Goal: Task Accomplishment & Management: Manage account settings

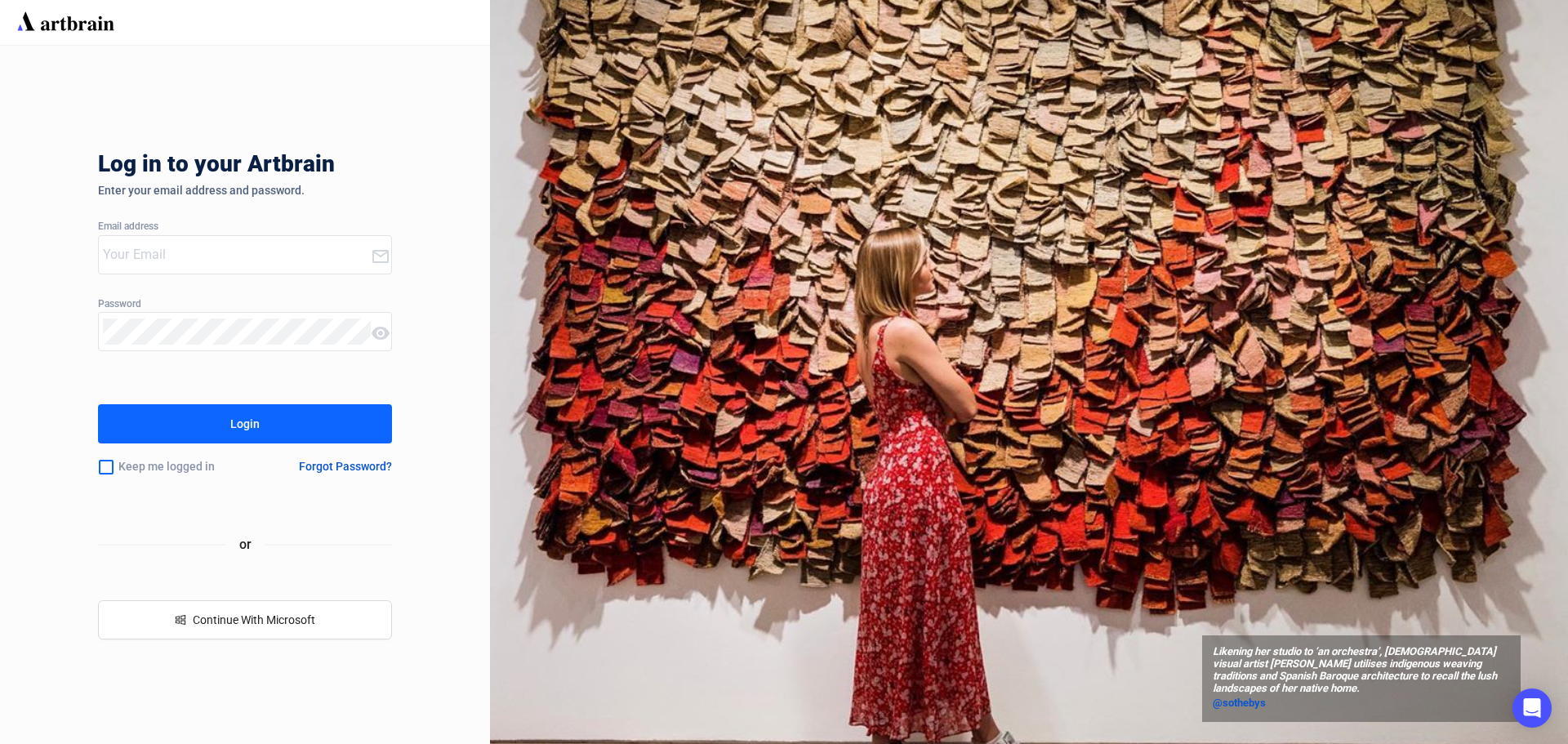
type input "[EMAIL_ADDRESS][DOMAIN_NAME]"
drag, startPoint x: 1414, startPoint y: 2, endPoint x: 474, endPoint y: 184, distance: 957.5
click at [474, 184] on div "Log in to your Artbrain Enter your email address and password. Email address [E…" at bounding box center [245, 395] width 490 height 698
drag, startPoint x: 109, startPoint y: 468, endPoint x: 136, endPoint y: 457, distance: 29.2
click at [109, 468] on input "checkbox" at bounding box center [106, 467] width 16 height 34
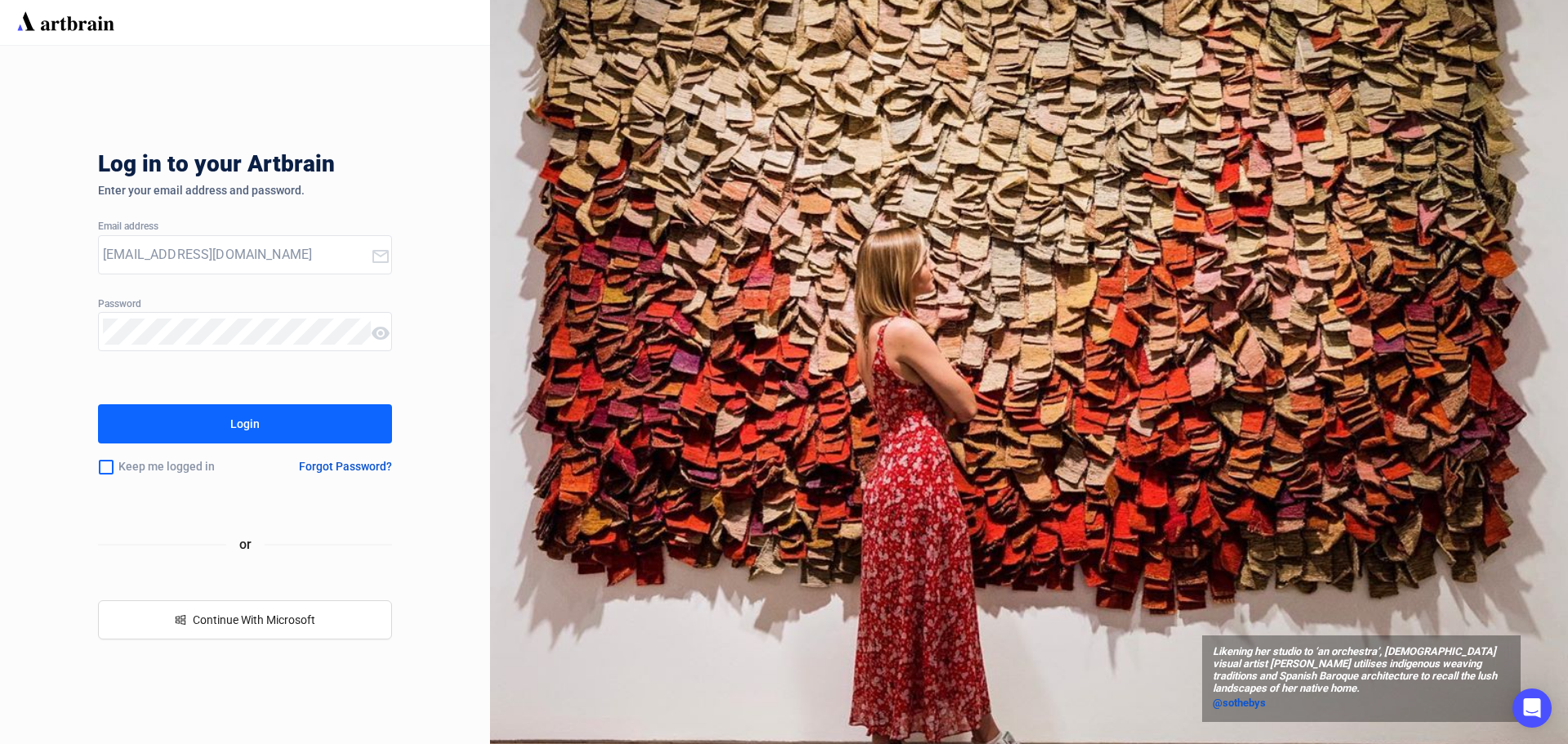
checkbox input "true"
click at [258, 426] on div "Login" at bounding box center [245, 423] width 29 height 26
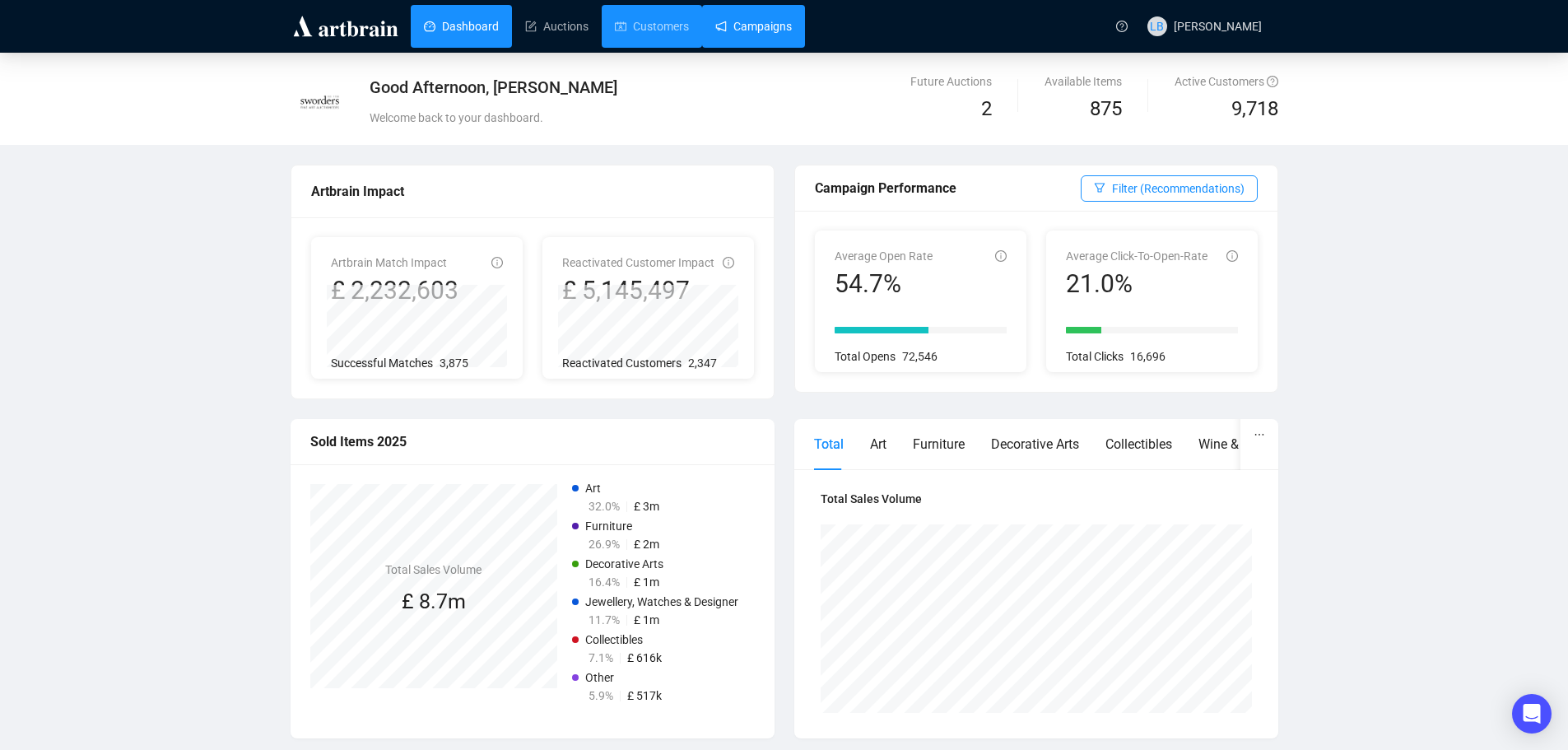
click at [723, 29] on link "Campaigns" at bounding box center [753, 27] width 77 height 43
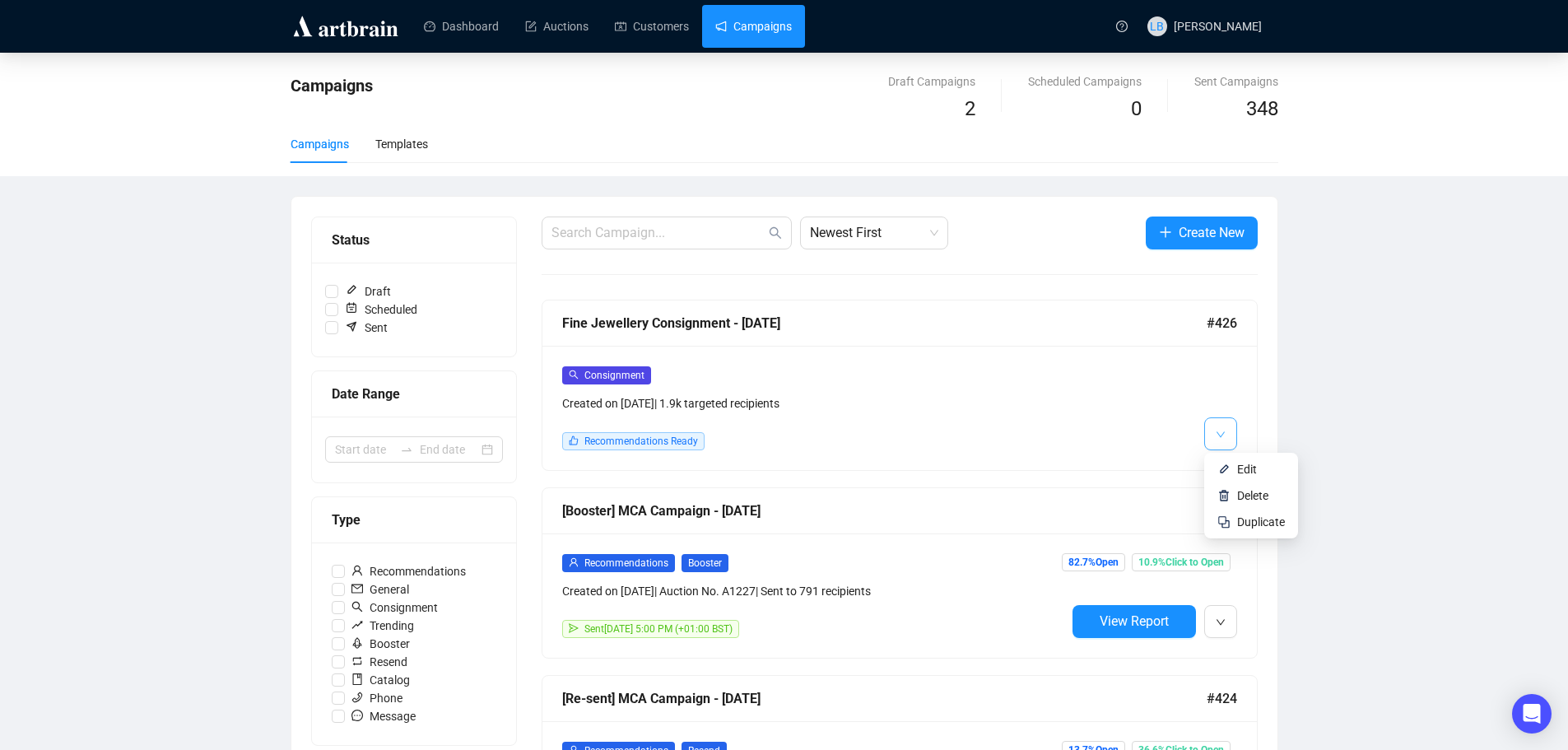
click at [1225, 430] on icon "down" at bounding box center [1221, 434] width 9 height 9
click at [1232, 464] on li "Edit" at bounding box center [1251, 469] width 87 height 27
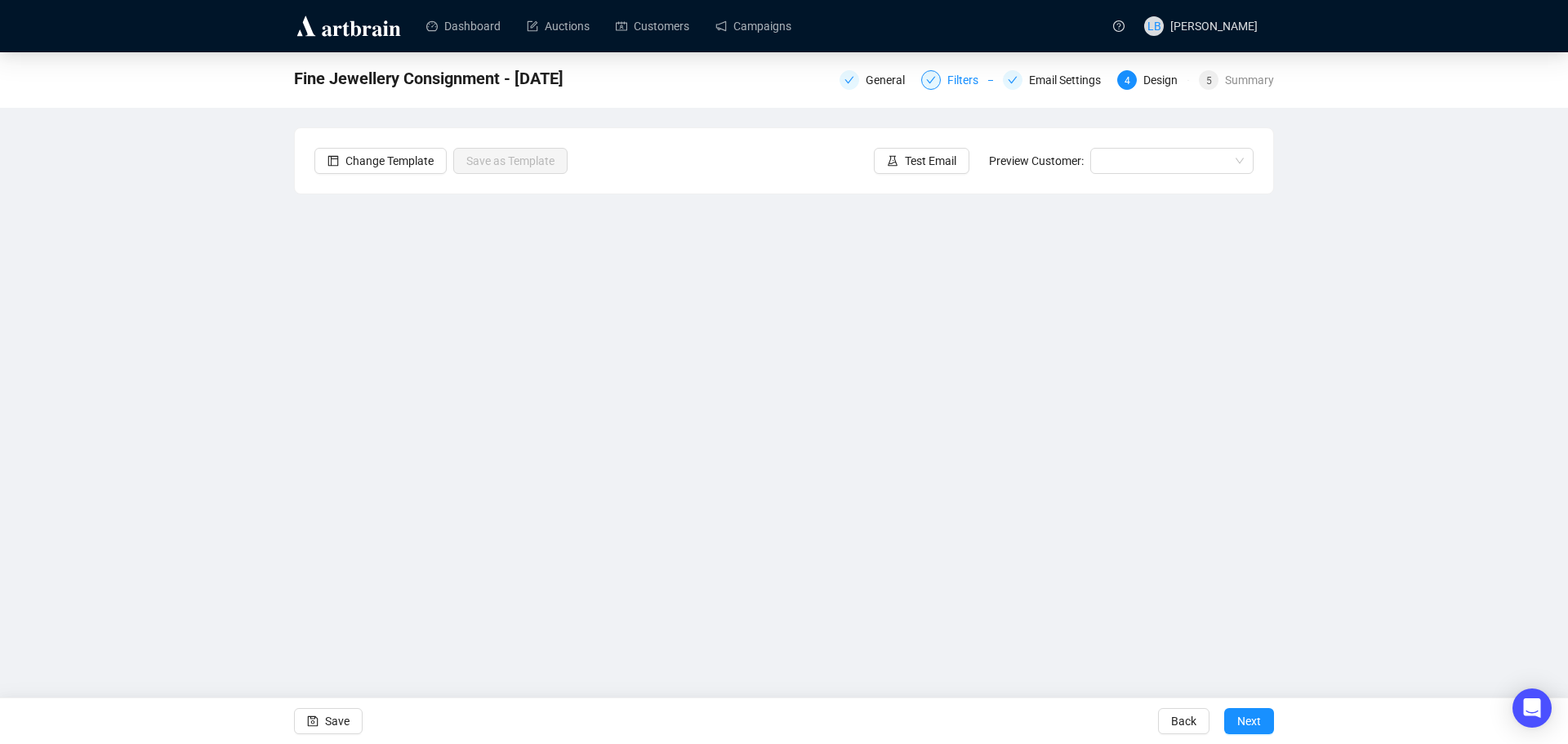
click at [951, 83] on div "Filters" at bounding box center [967, 79] width 41 height 20
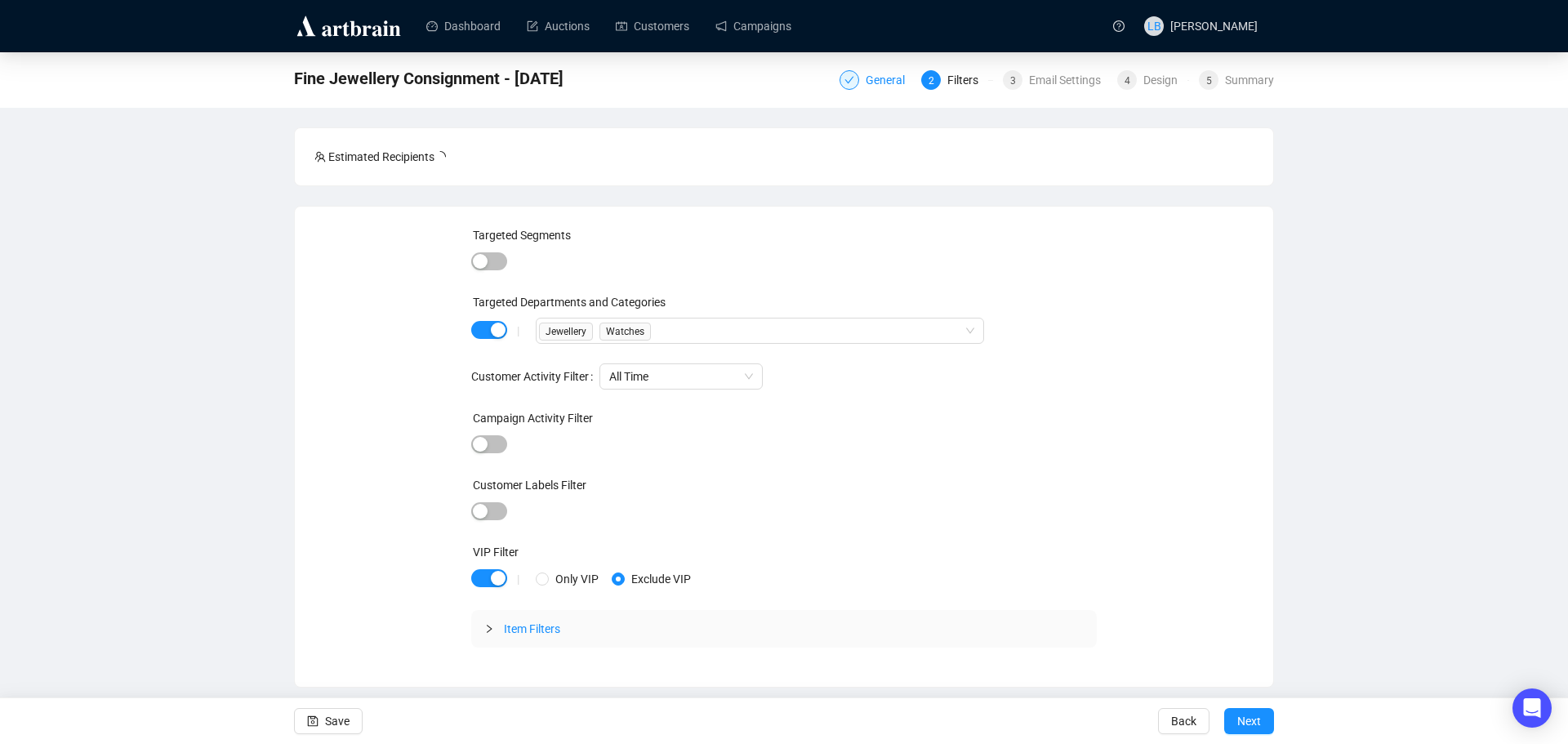
click at [881, 84] on div "General" at bounding box center [890, 79] width 49 height 20
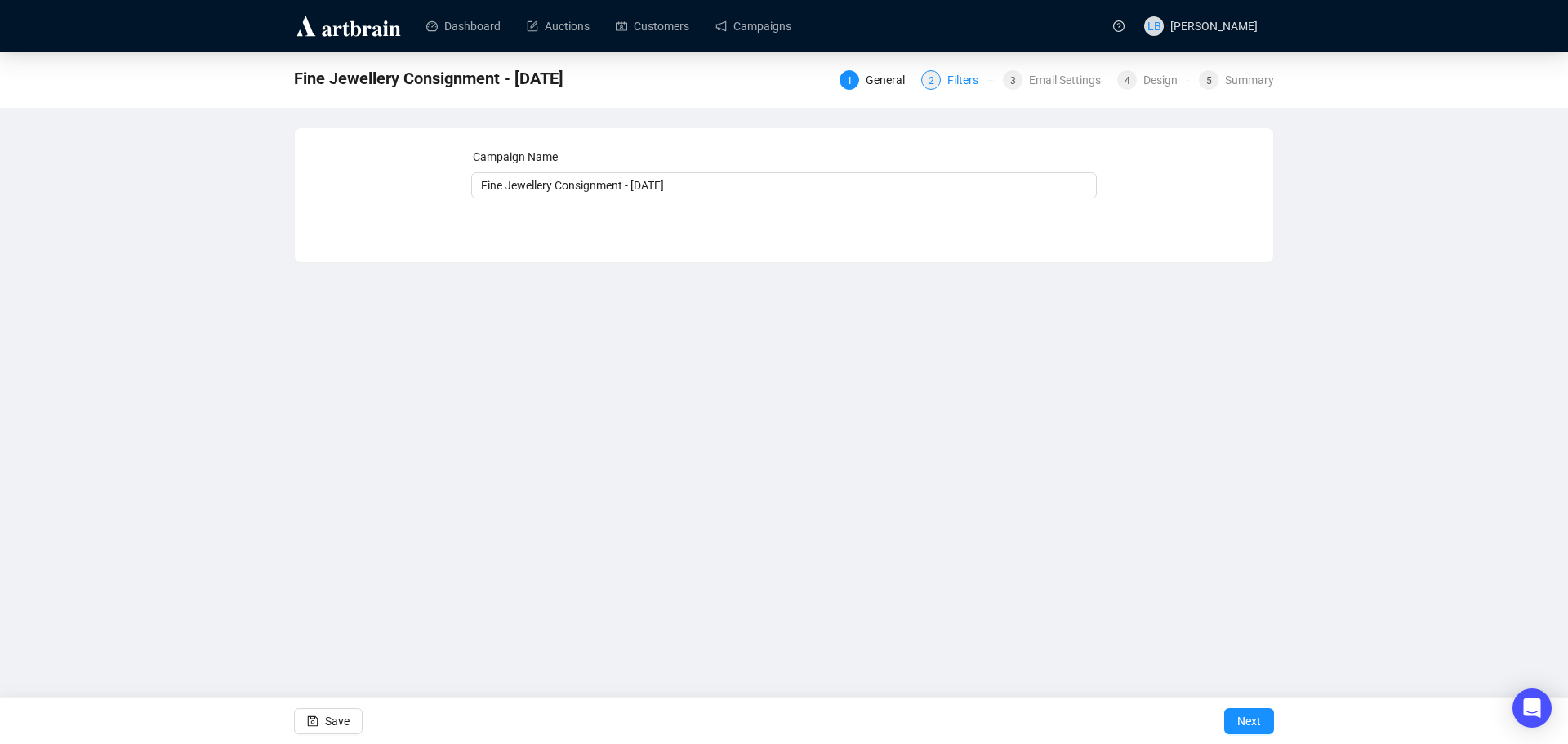
click at [934, 78] on span "2" at bounding box center [931, 80] width 6 height 11
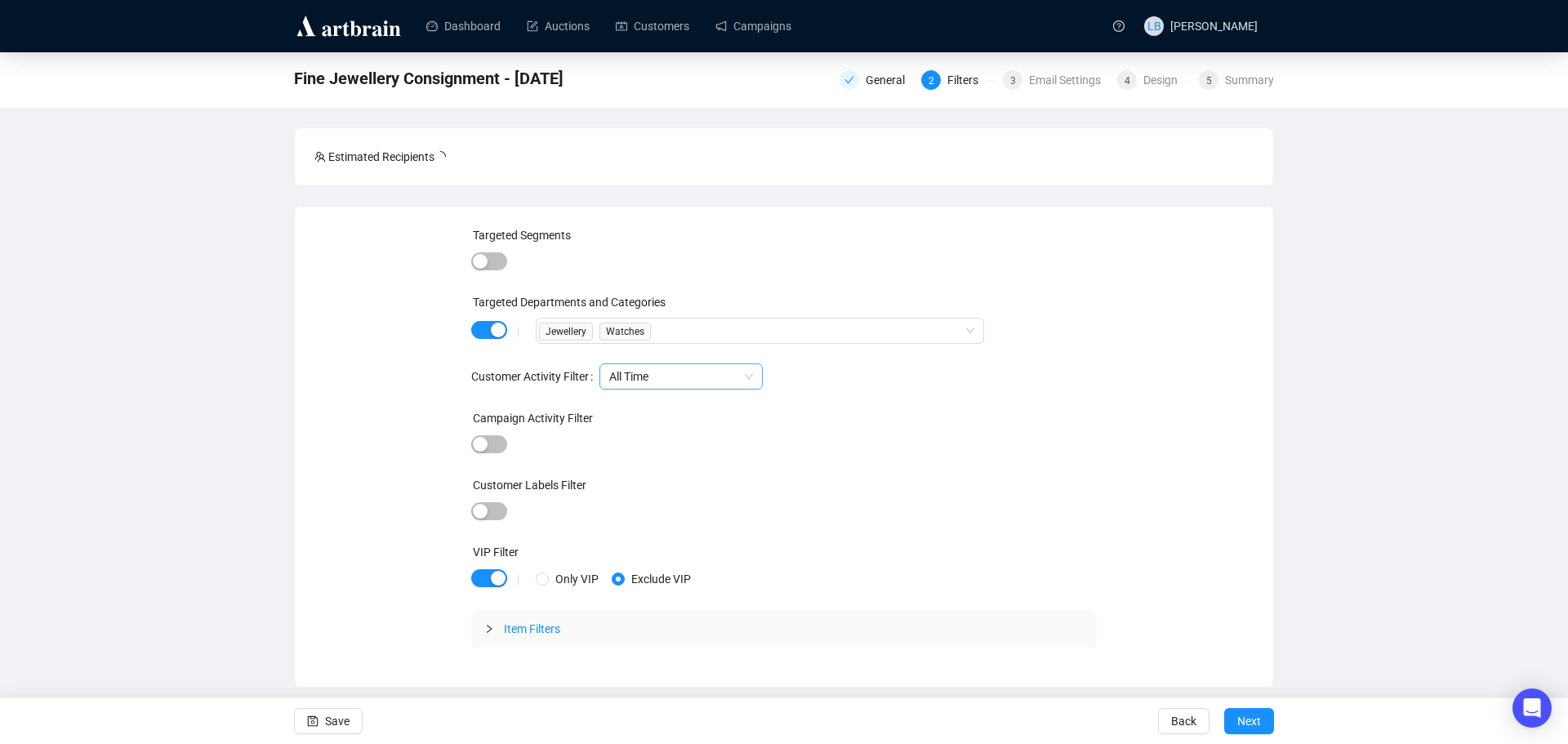
click at [649, 380] on span "All Time" at bounding box center [681, 376] width 143 height 25
click at [665, 438] on div "Last 2 Years" at bounding box center [680, 435] width 137 height 18
click at [518, 633] on span "Item Filters" at bounding box center [532, 628] width 56 height 13
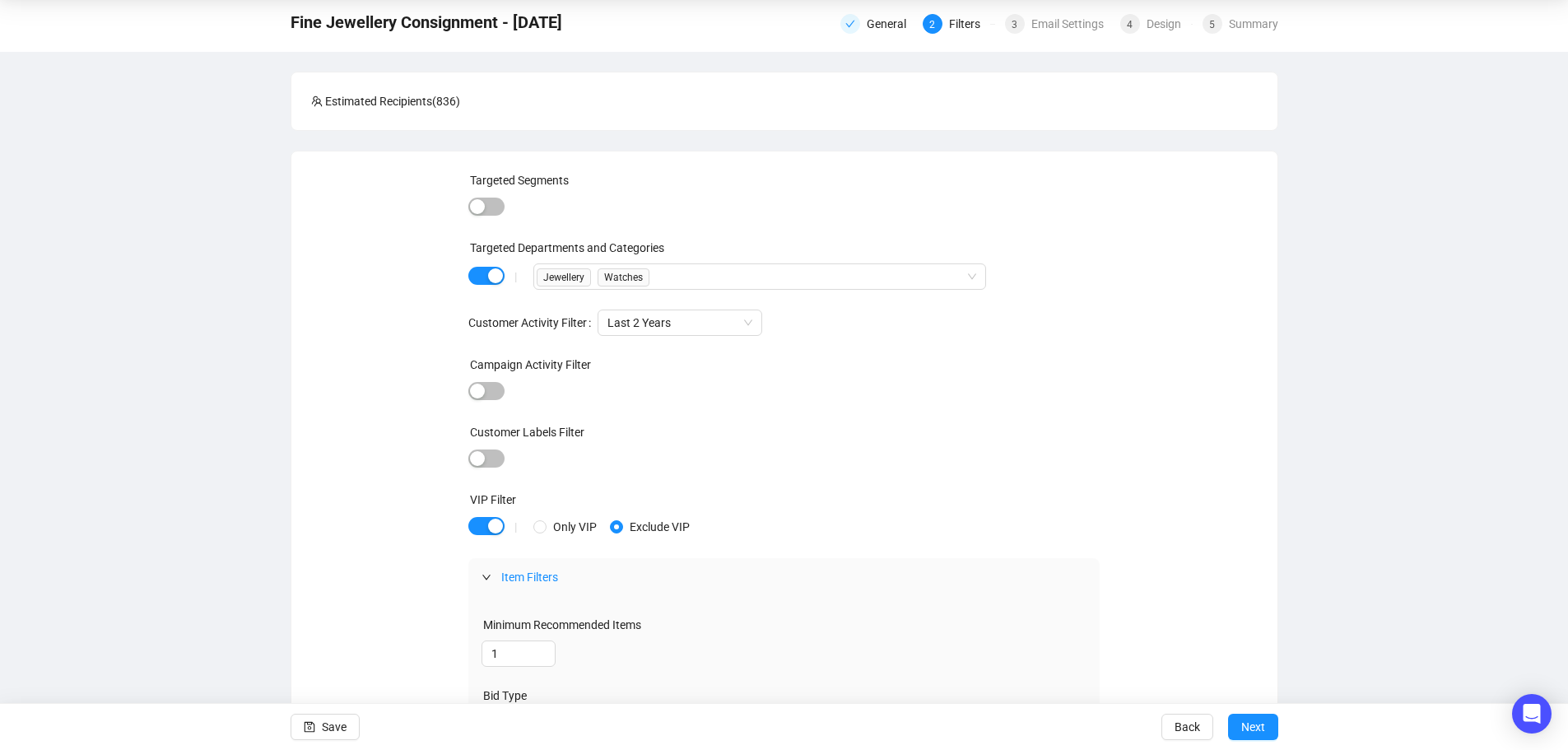
scroll to position [261, 0]
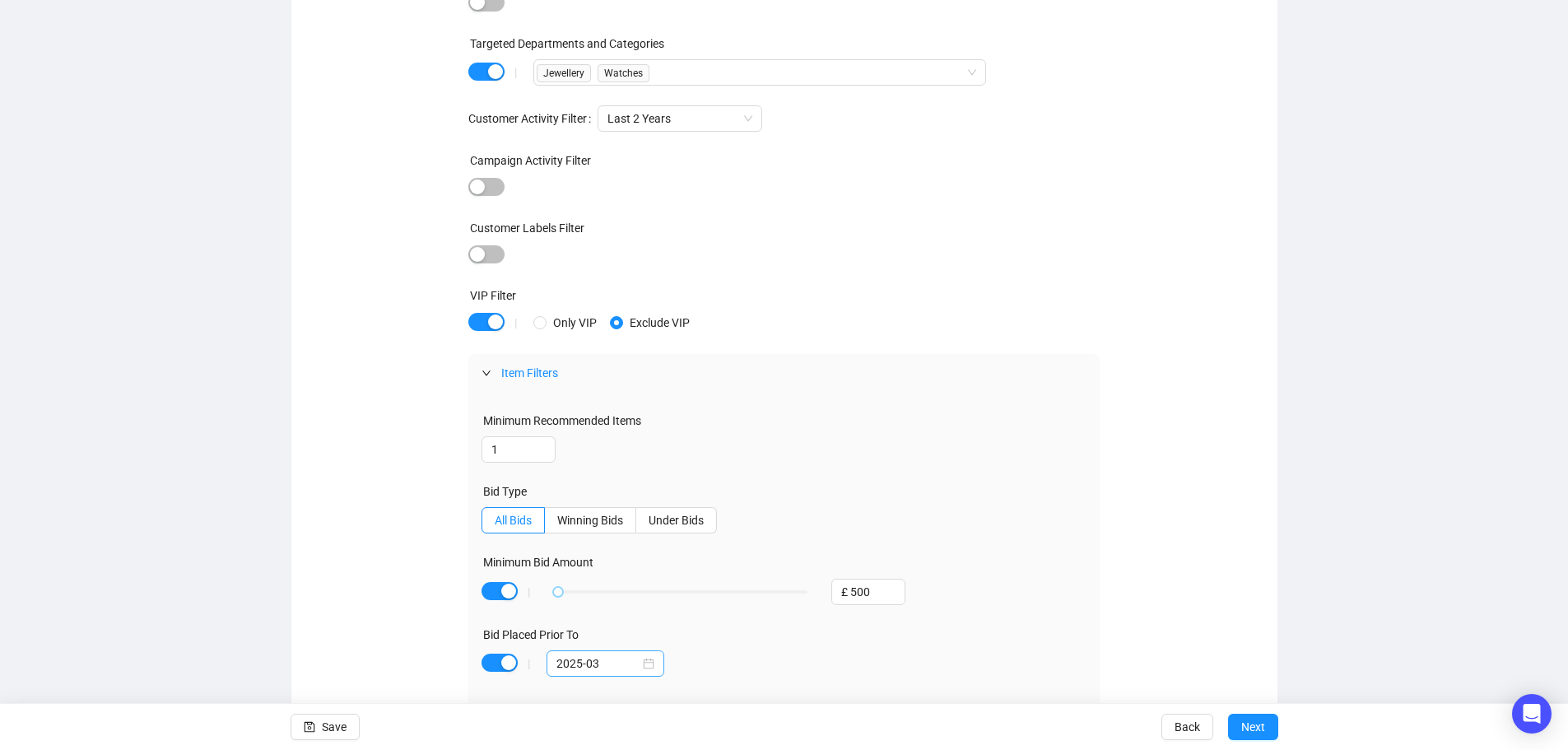
click at [661, 664] on div "2025-03" at bounding box center [606, 663] width 118 height 27
type input "2025-09"
click at [740, 564] on div "Sep" at bounding box center [741, 565] width 49 height 20
click at [1250, 727] on span "Next" at bounding box center [1253, 727] width 24 height 46
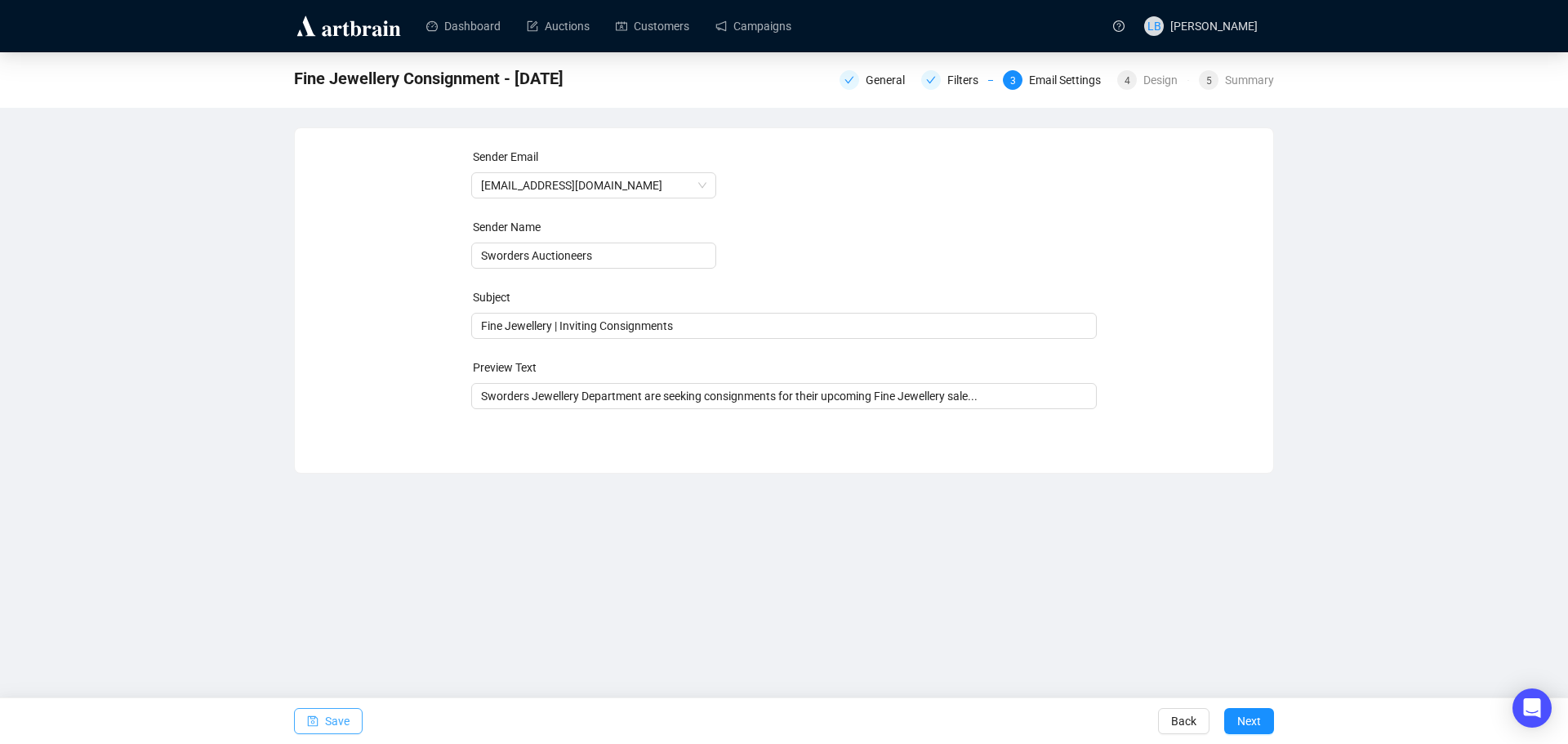
click at [350, 719] on button "Save" at bounding box center [328, 721] width 68 height 26
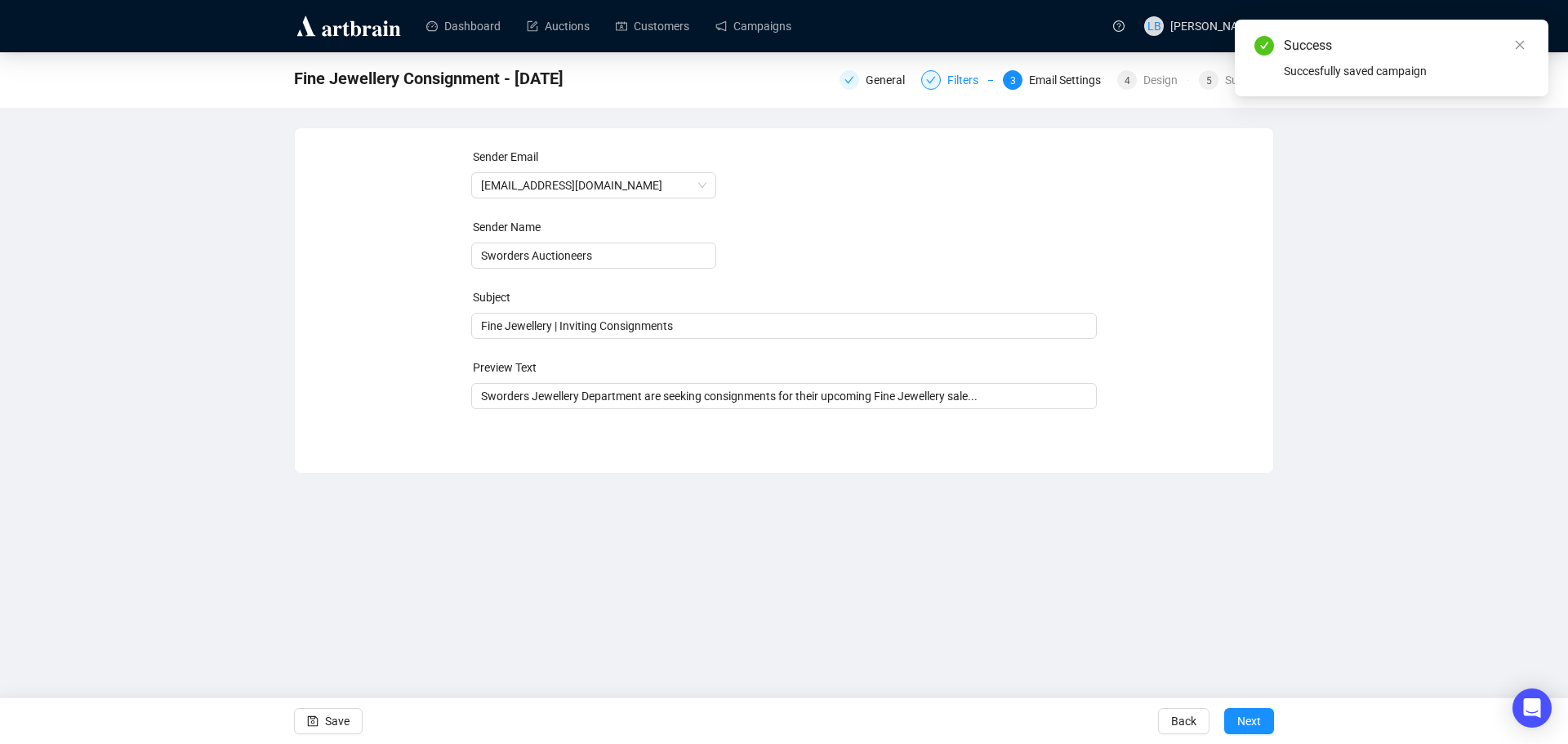
click at [946, 80] on div "Filters" at bounding box center [957, 79] width 72 height 20
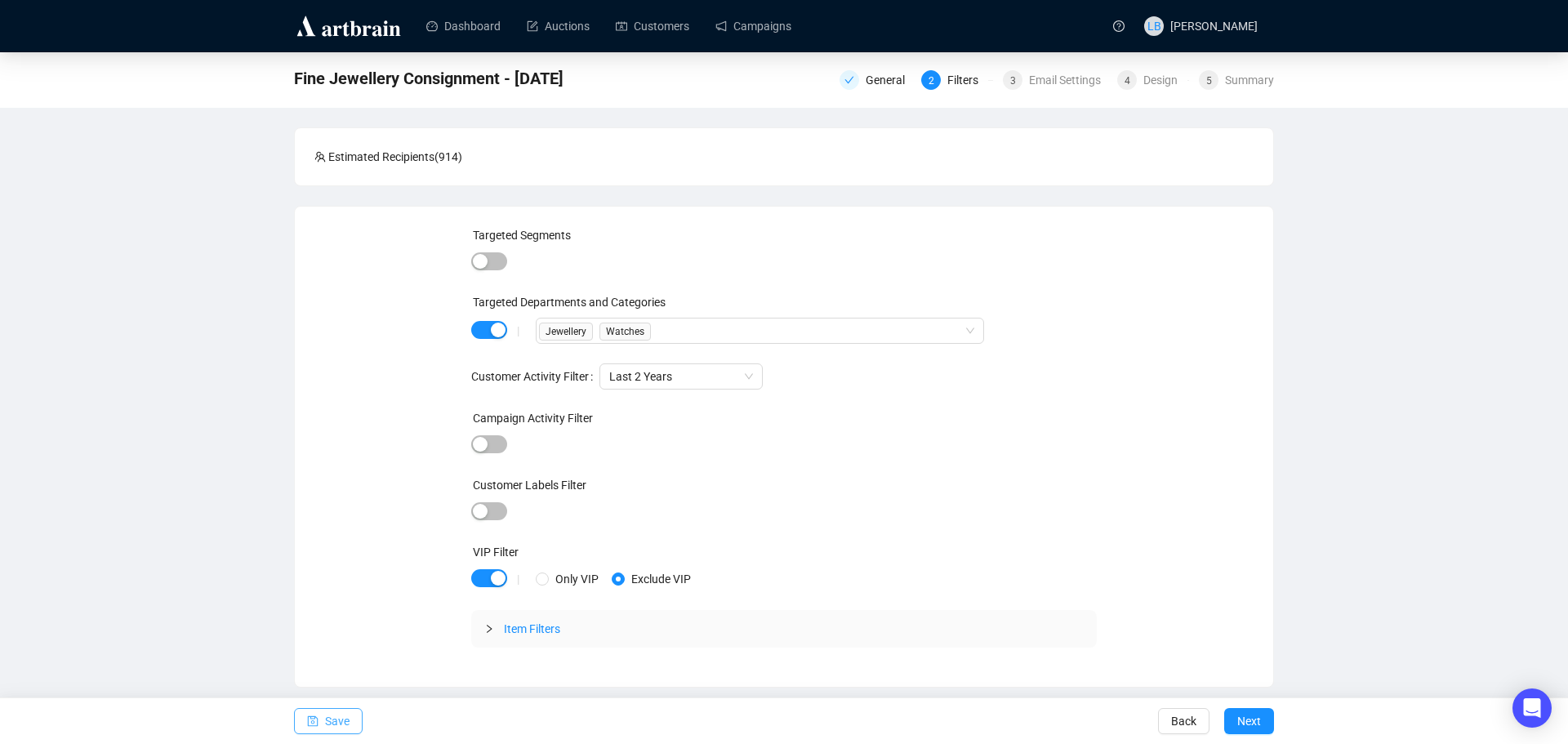
click at [327, 720] on span "Save" at bounding box center [337, 721] width 25 height 46
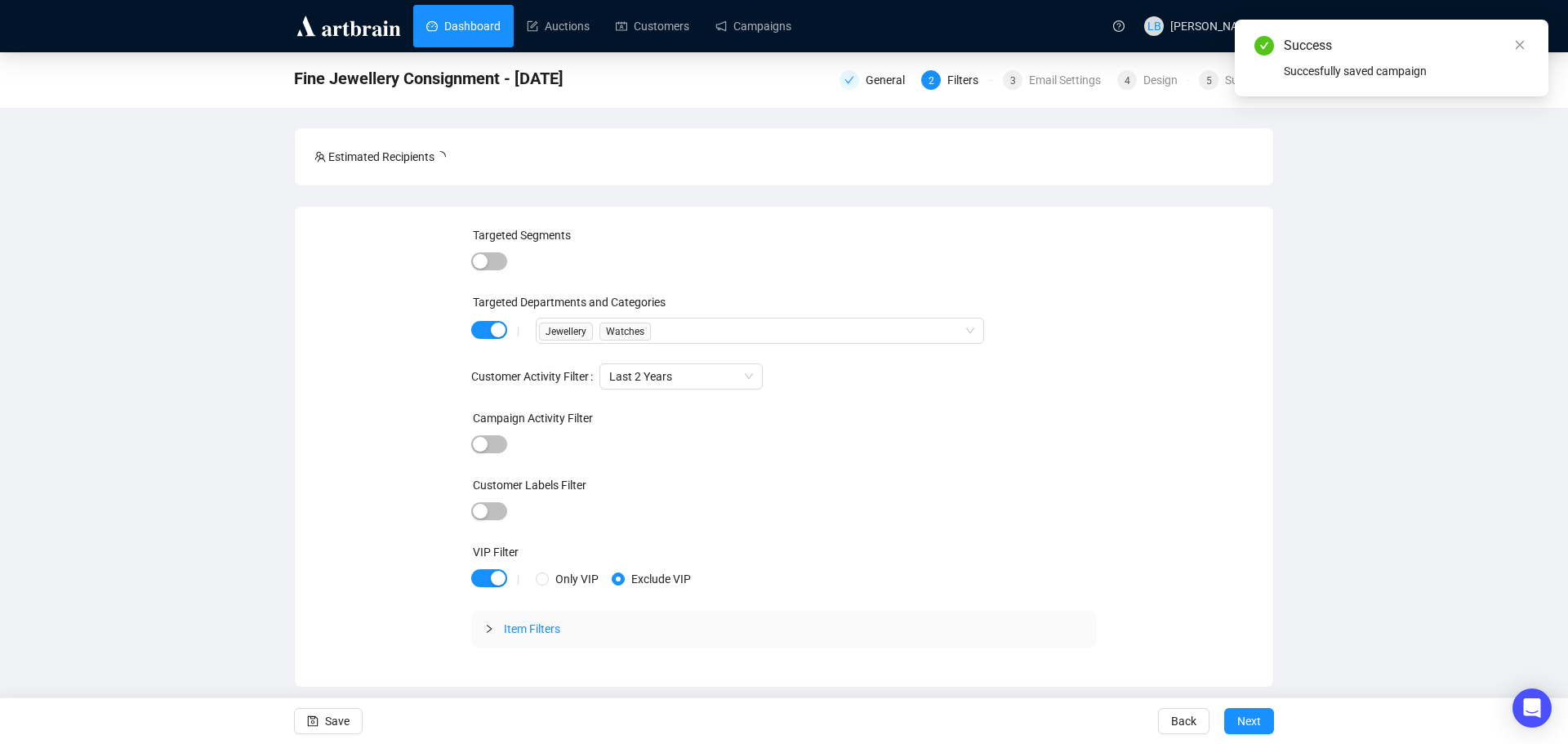
click at [501, 33] on link "Dashboard" at bounding box center [463, 26] width 74 height 43
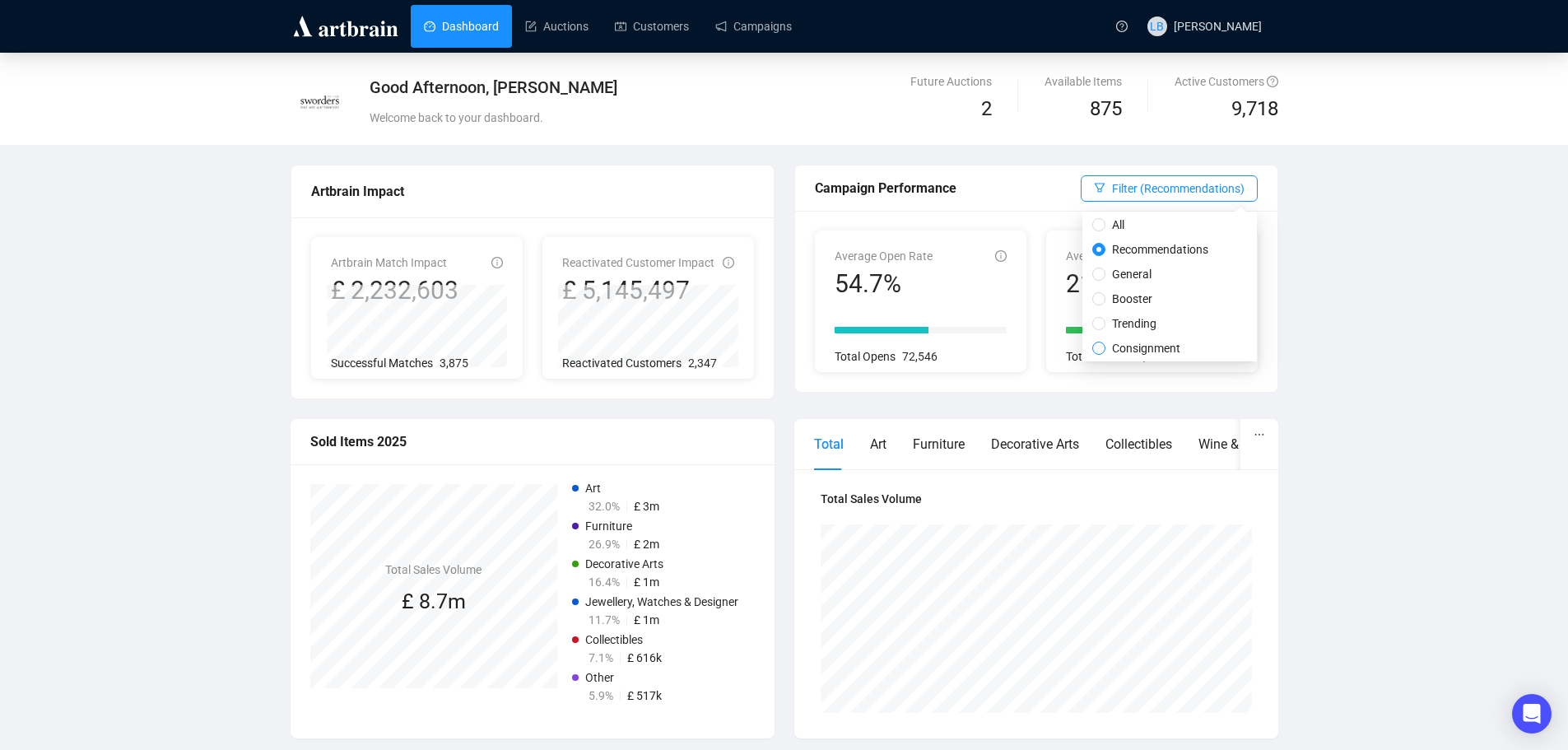
click at [1124, 347] on span "Consignment" at bounding box center [1146, 347] width 82 height 18
click at [1105, 347] on input "Consignment" at bounding box center [1098, 347] width 13 height 13
radio input "true"
click at [1171, 192] on span "Filter (Consignment)" at bounding box center [1193, 188] width 105 height 18
click at [1164, 221] on div "All" at bounding box center [1181, 224] width 143 height 18
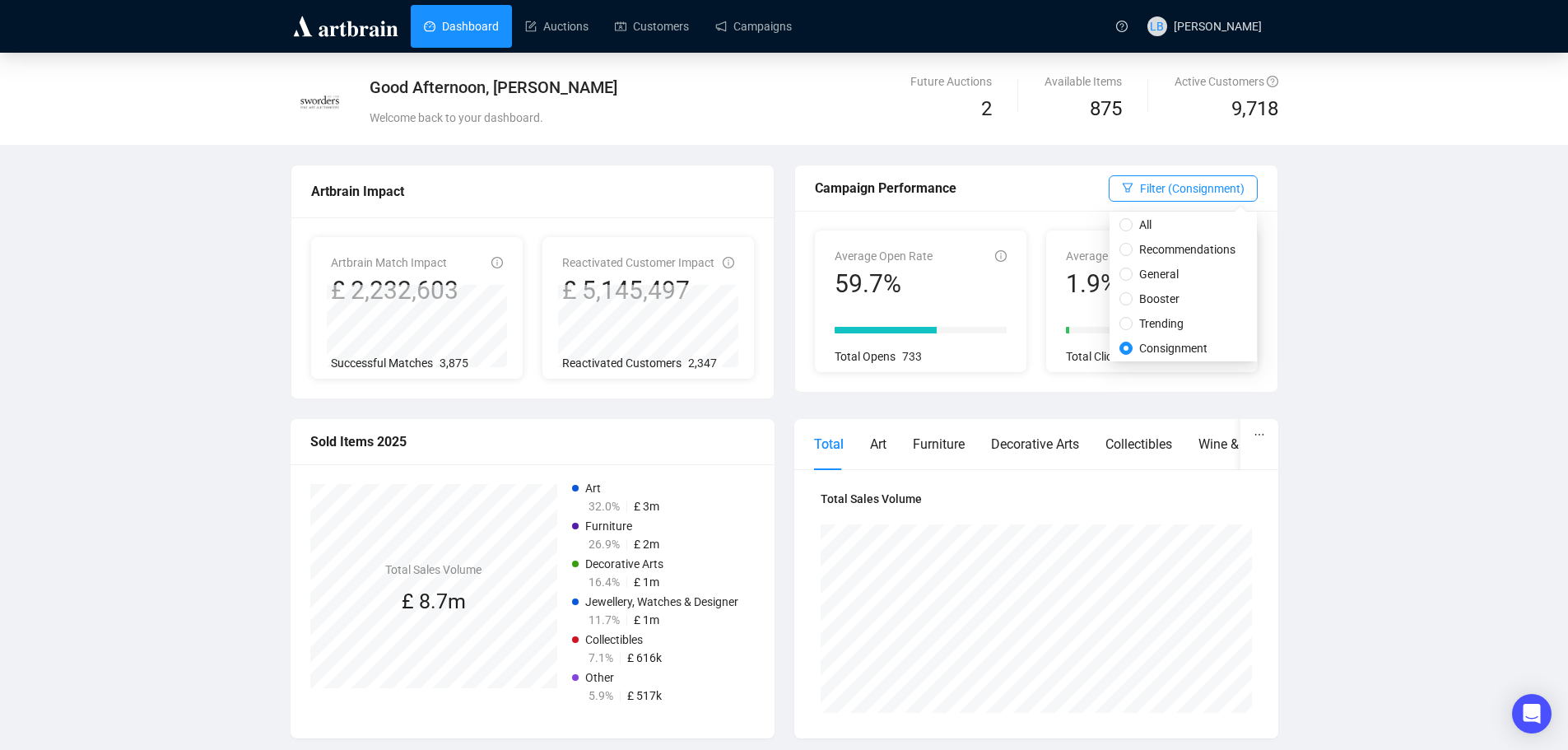
click at [1114, 226] on div "All" at bounding box center [1181, 224] width 143 height 18
click at [1129, 226] on input "All" at bounding box center [1126, 224] width 13 height 13
radio input "true"
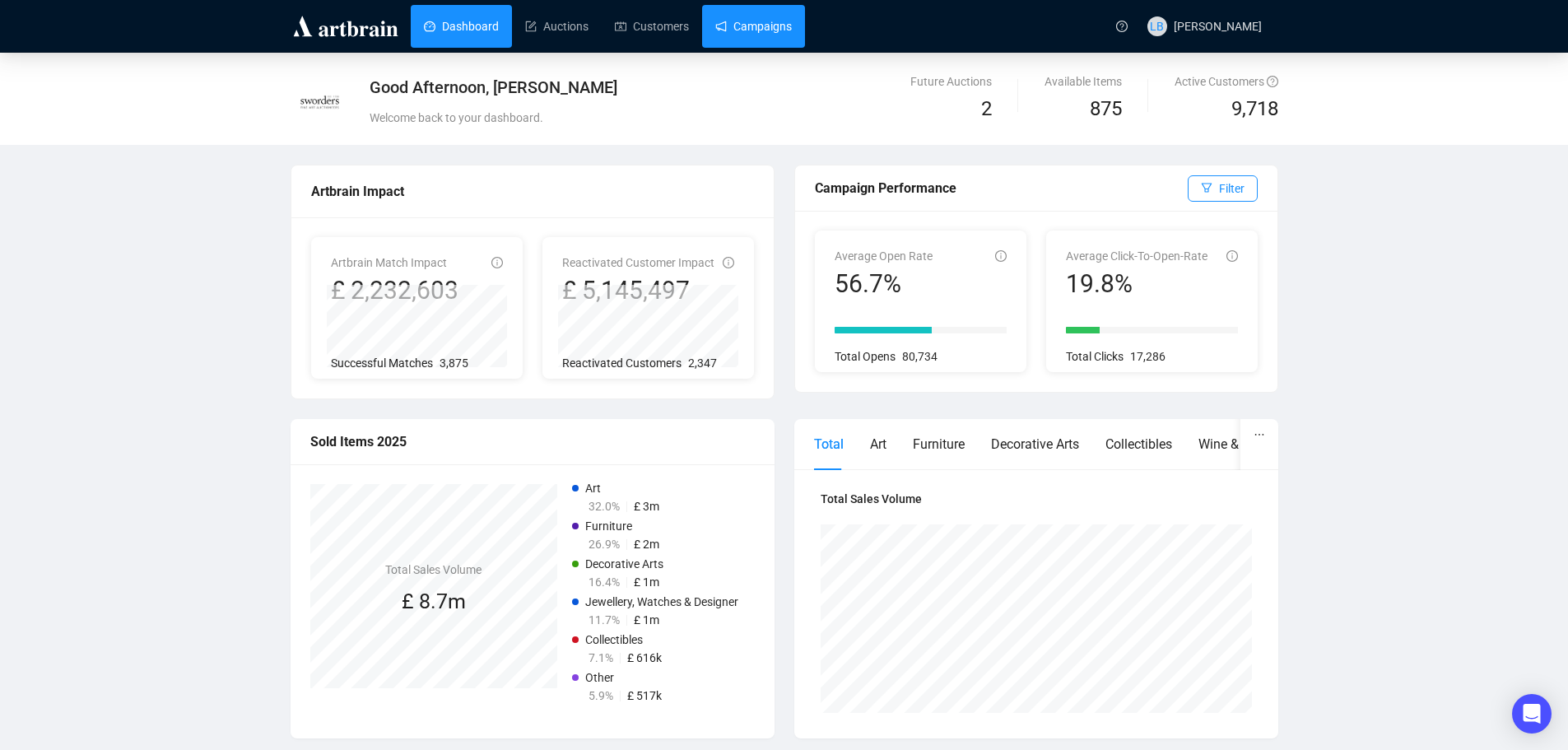
click at [757, 22] on link "Campaigns" at bounding box center [753, 27] width 77 height 43
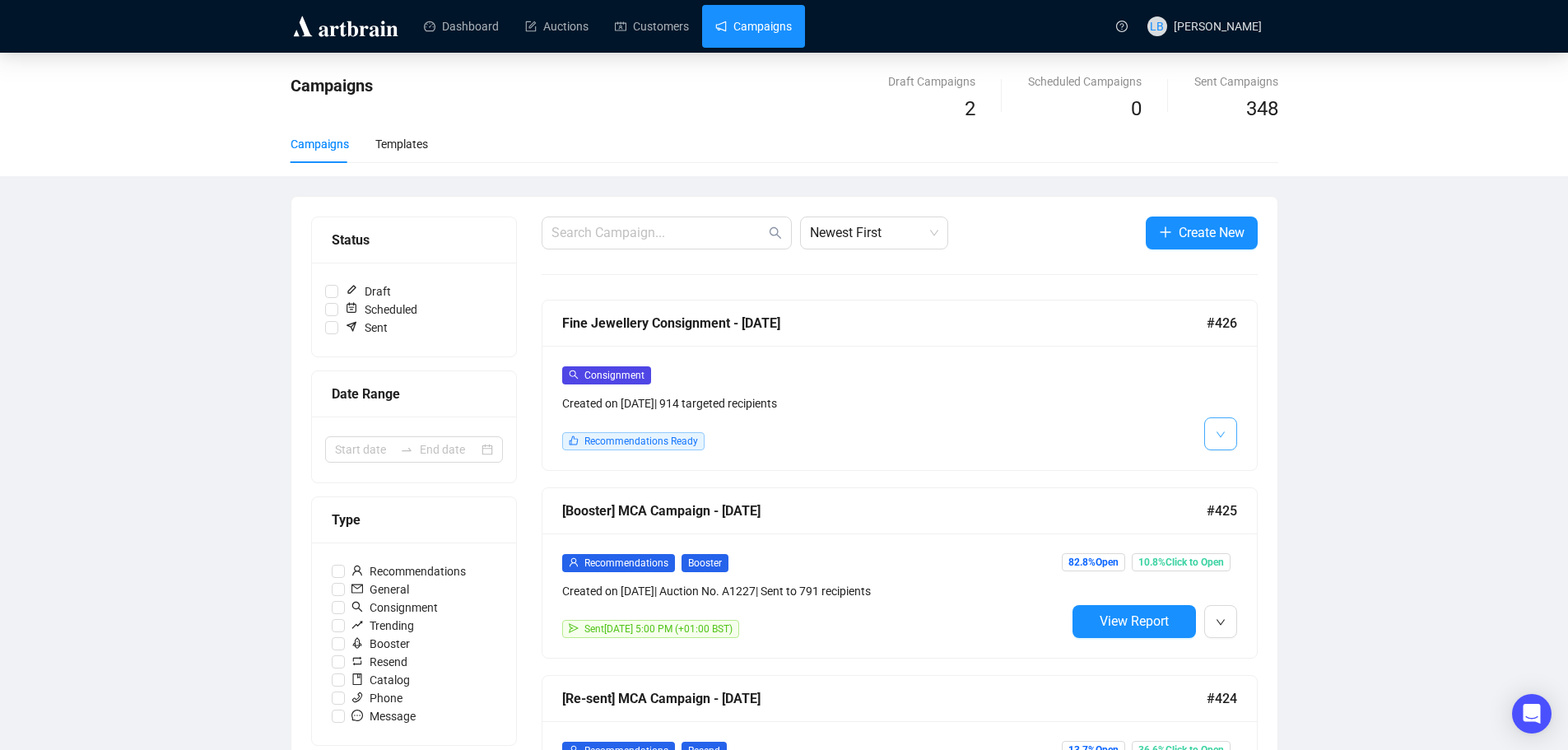
click at [1216, 440] on button "button" at bounding box center [1221, 433] width 33 height 33
click at [1239, 468] on span "Edit" at bounding box center [1247, 469] width 20 height 13
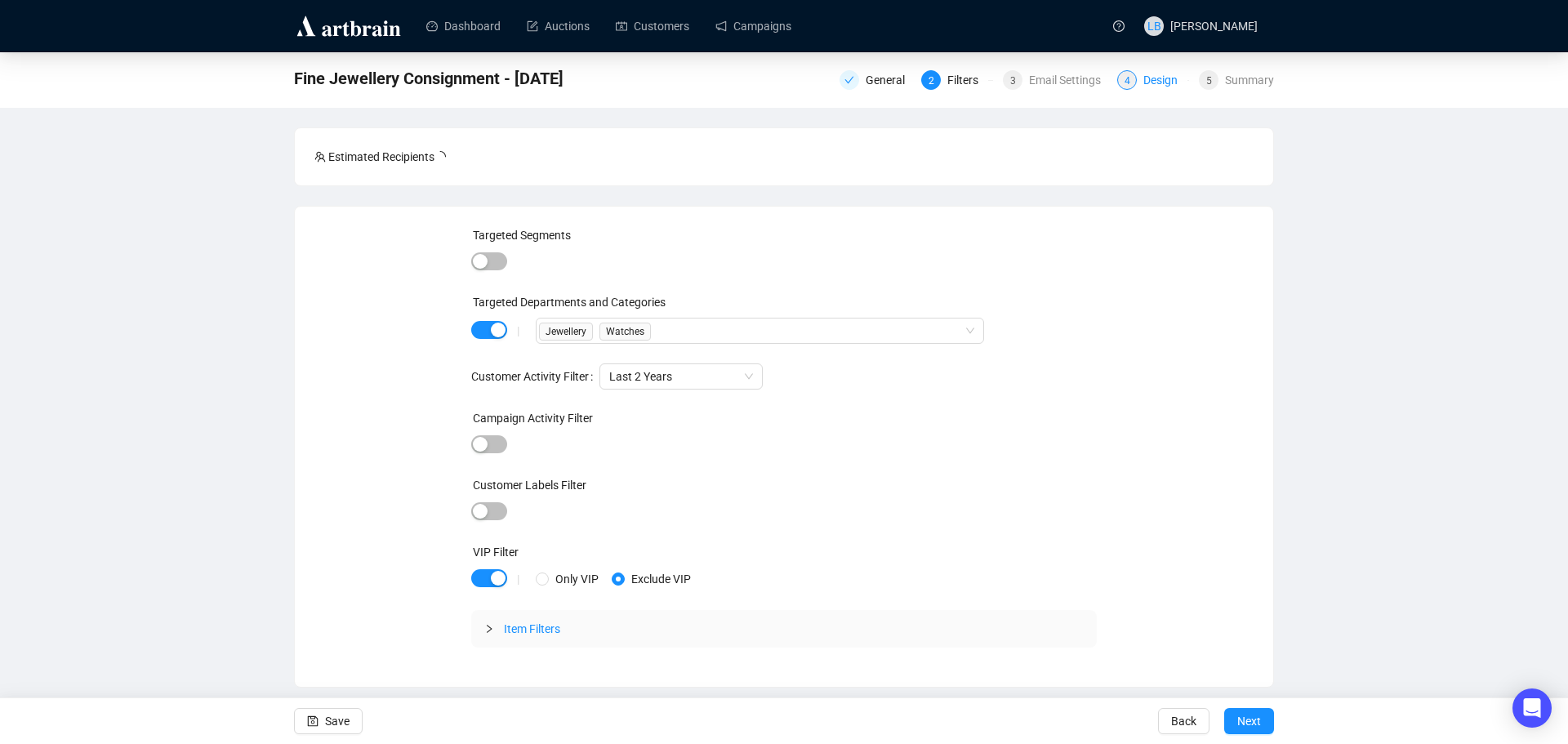
click at [1179, 81] on div "Design" at bounding box center [1165, 79] width 44 height 20
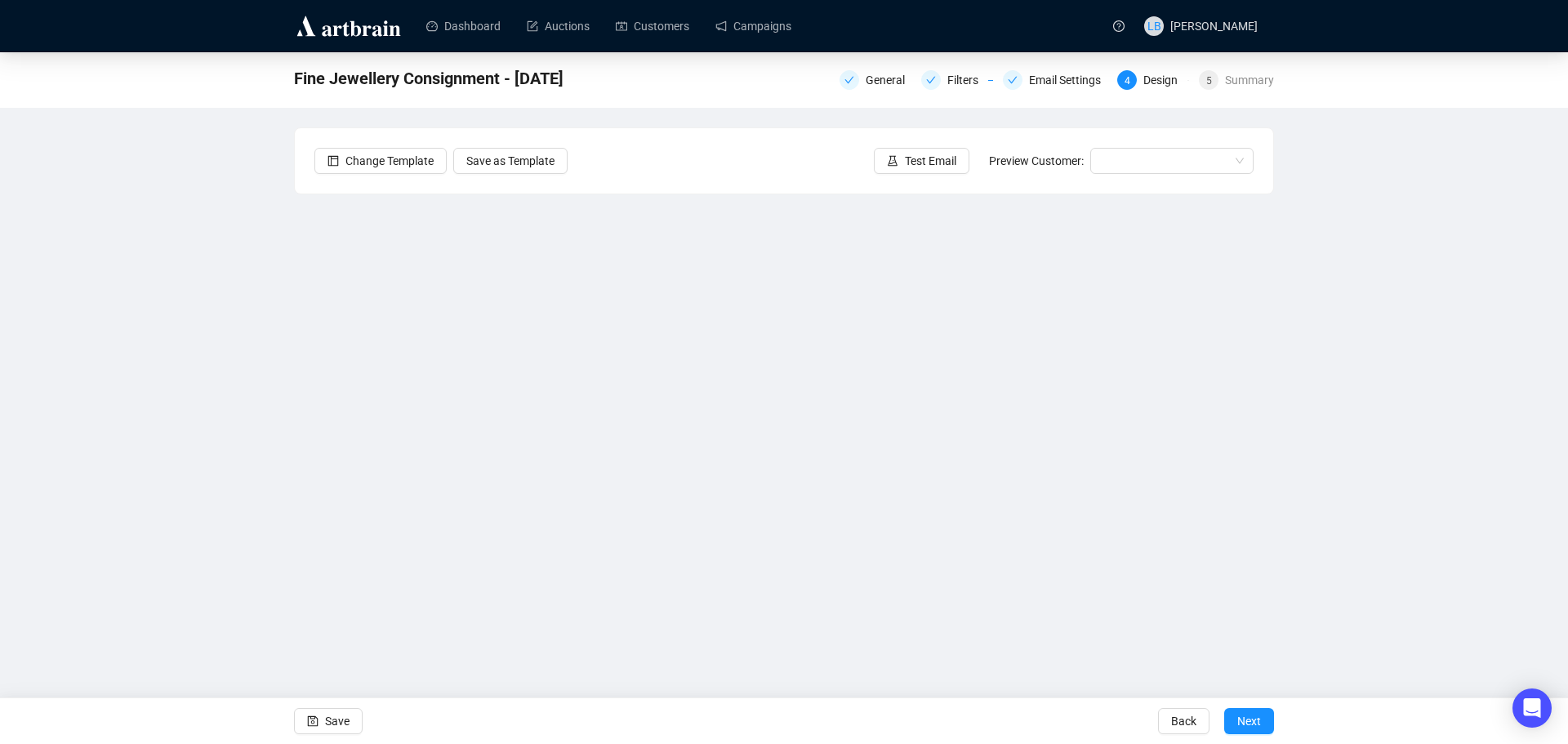
click at [368, 21] on img at bounding box center [349, 26] width 109 height 26
click at [492, 26] on link "Dashboard" at bounding box center [463, 26] width 74 height 43
